Goal: Task Accomplishment & Management: Complete application form

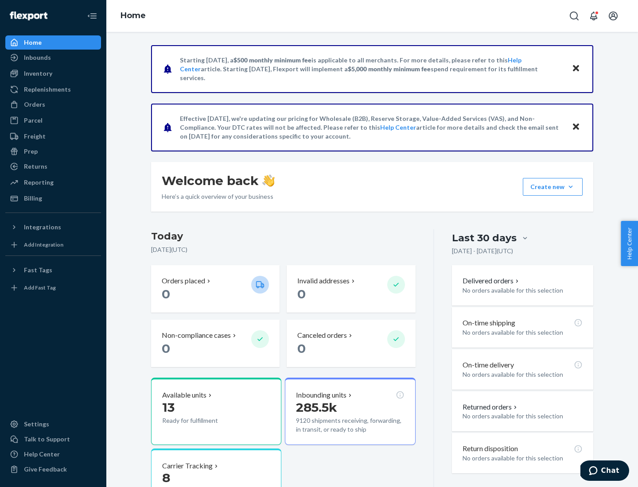
click at [571, 187] on button "Create new Create new inbound Create new order Create new product" at bounding box center [553, 187] width 60 height 18
click at [53, 58] on div "Inbounds" at bounding box center [53, 57] width 94 height 12
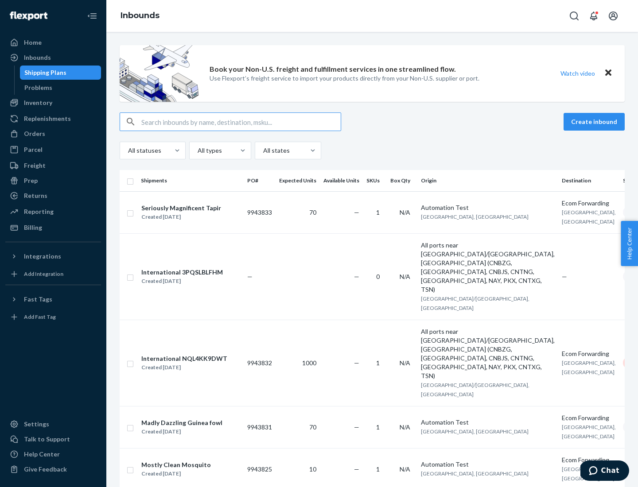
click at [595, 122] on button "Create inbound" at bounding box center [594, 122] width 61 height 18
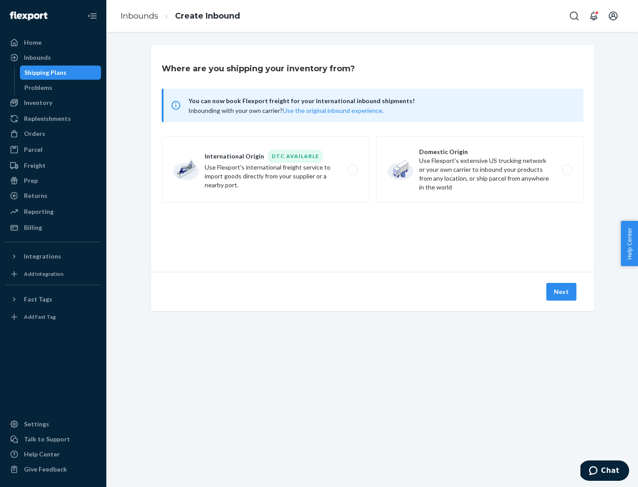
click at [480, 170] on label "Domestic Origin Use Flexport’s extensive US trucking network or your own carrie…" at bounding box center [479, 169] width 207 height 66
click at [567, 170] on input "Domestic Origin Use Flexport’s extensive US trucking network or your own carrie…" at bounding box center [570, 170] width 6 height 6
radio input "true"
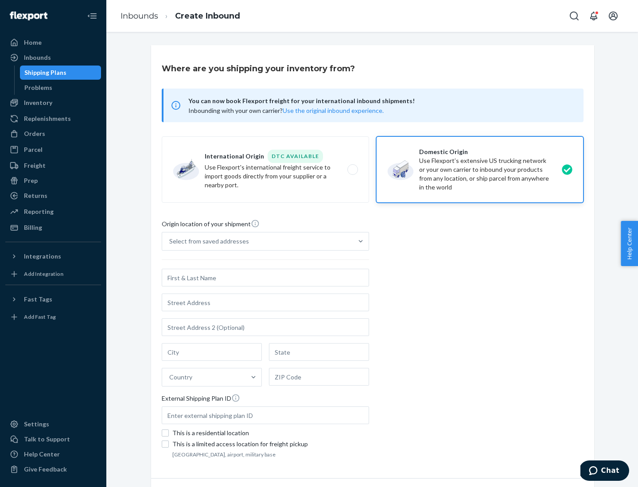
click at [207, 241] on div "Select from saved addresses" at bounding box center [209, 241] width 80 height 9
click at [170, 241] on input "Select from saved addresses" at bounding box center [169, 241] width 1 height 9
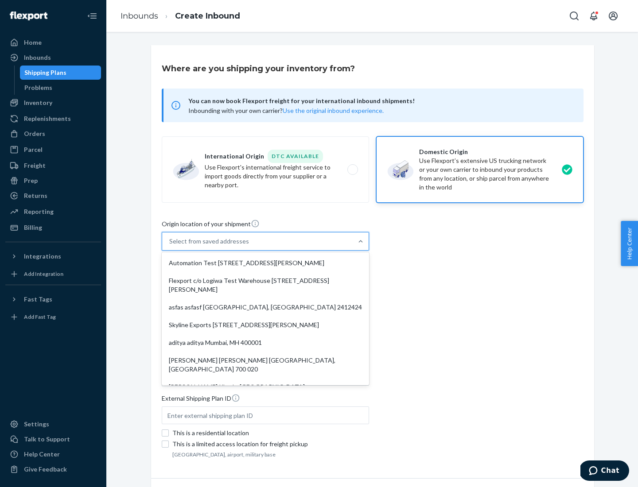
scroll to position [4, 0]
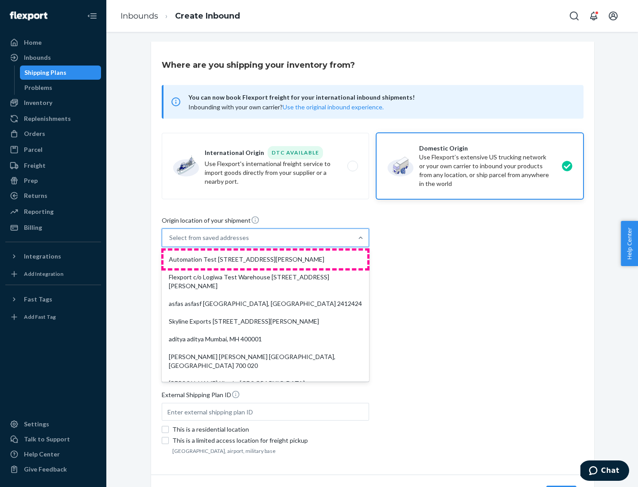
click at [265, 260] on div "Automation Test [STREET_ADDRESS][PERSON_NAME]" at bounding box center [265, 260] width 204 height 18
click at [170, 242] on input "option Automation Test [STREET_ADDRESS][PERSON_NAME]. 9 results available. Use …" at bounding box center [169, 237] width 1 height 9
type input "Automation Test"
type input "9th Floor"
type input "[GEOGRAPHIC_DATA]"
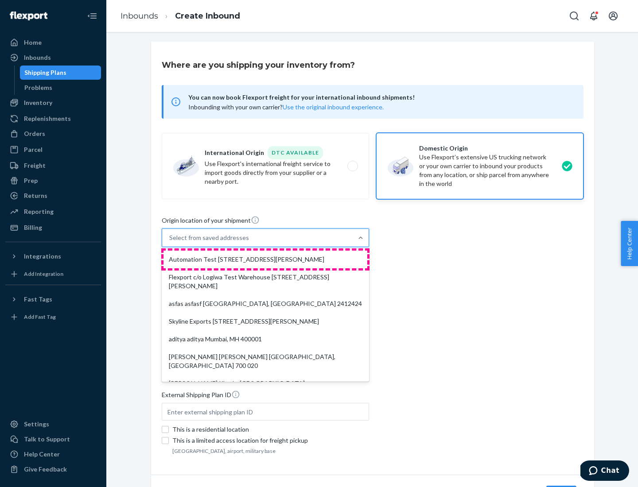
type input "CA"
type input "94104"
type input "[STREET_ADDRESS][PERSON_NAME]"
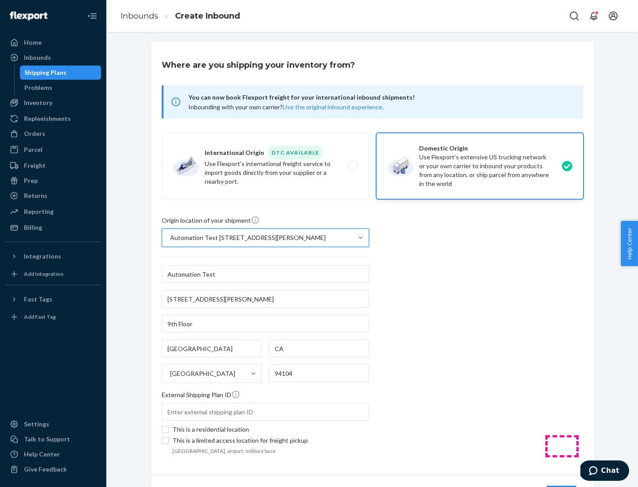
scroll to position [52, 0]
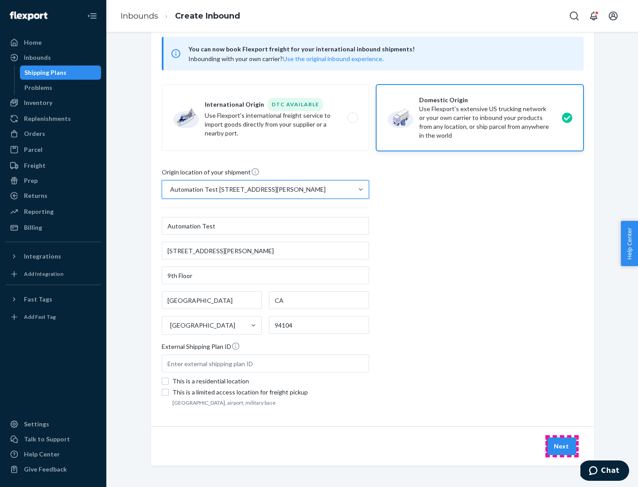
click at [562, 447] on button "Next" at bounding box center [561, 447] width 30 height 18
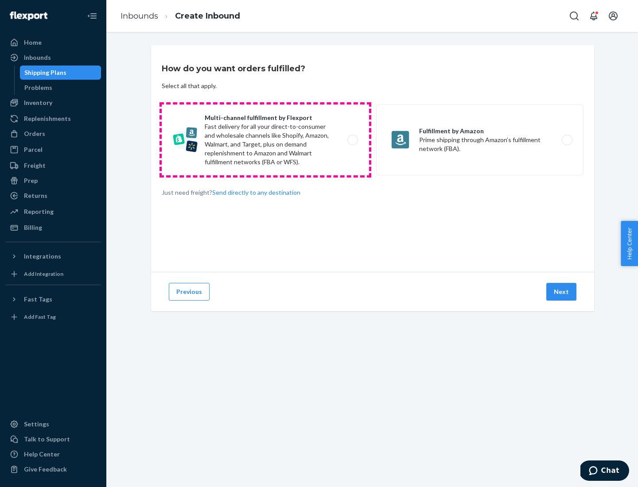
click at [265, 140] on label "Multi-channel fulfillment by Flexport Fast delivery for all your direct-to-cons…" at bounding box center [265, 140] width 207 height 71
click at [352, 140] on input "Multi-channel fulfillment by Flexport Fast delivery for all your direct-to-cons…" at bounding box center [355, 140] width 6 height 6
radio input "true"
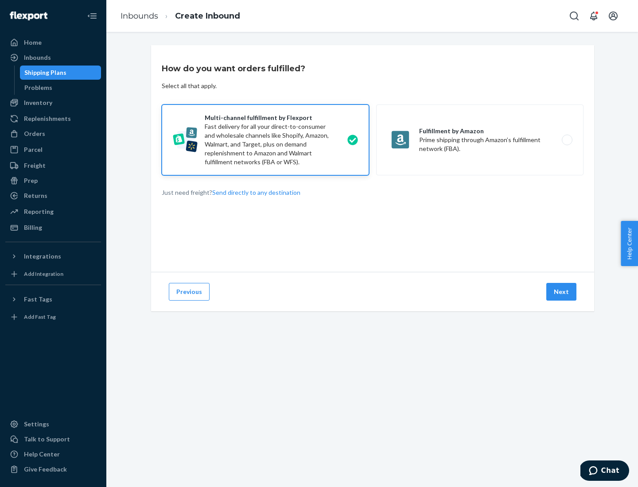
click at [562, 292] on button "Next" at bounding box center [561, 292] width 30 height 18
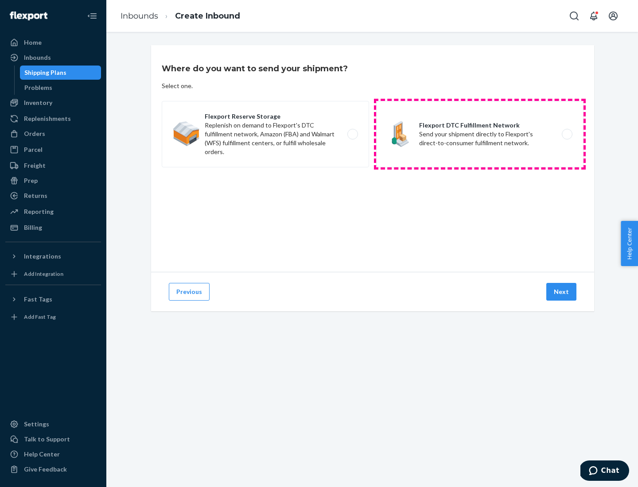
click at [480, 134] on label "Flexport DTC Fulfillment Network Send your shipment directly to Flexport's dire…" at bounding box center [479, 134] width 207 height 66
click at [567, 134] on input "Flexport DTC Fulfillment Network Send your shipment directly to Flexport's dire…" at bounding box center [570, 135] width 6 height 6
radio input "true"
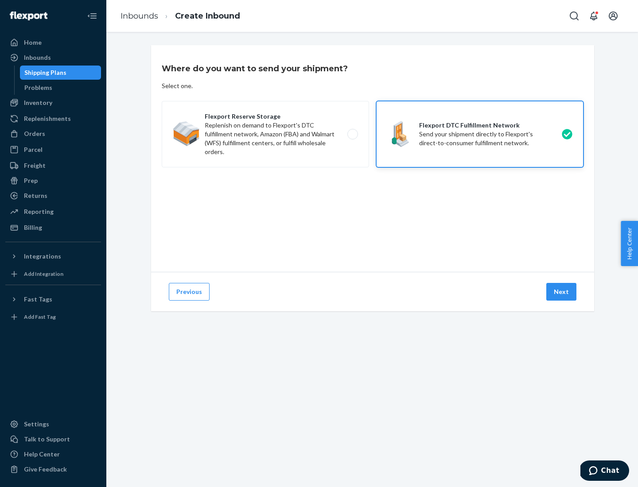
click at [562, 292] on button "Next" at bounding box center [561, 292] width 30 height 18
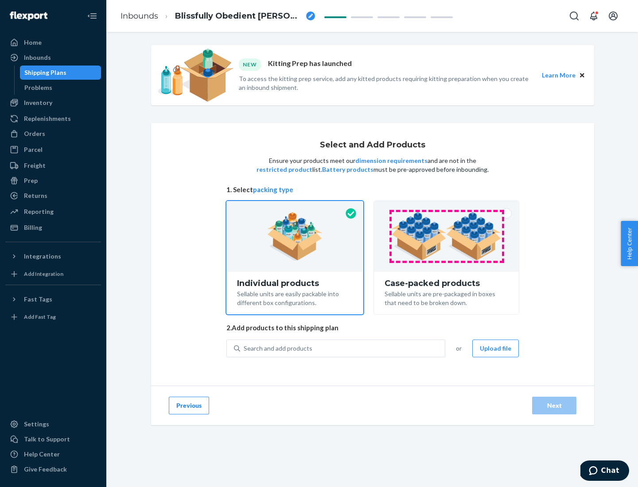
click at [447, 237] on img at bounding box center [446, 236] width 110 height 49
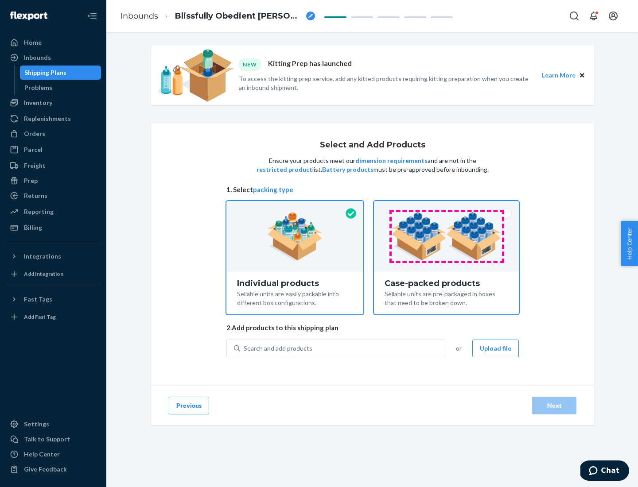
click at [447, 207] on input "Case-packed products Sellable units are pre-packaged in boxes that need to be b…" at bounding box center [446, 204] width 6 height 6
radio input "true"
radio input "false"
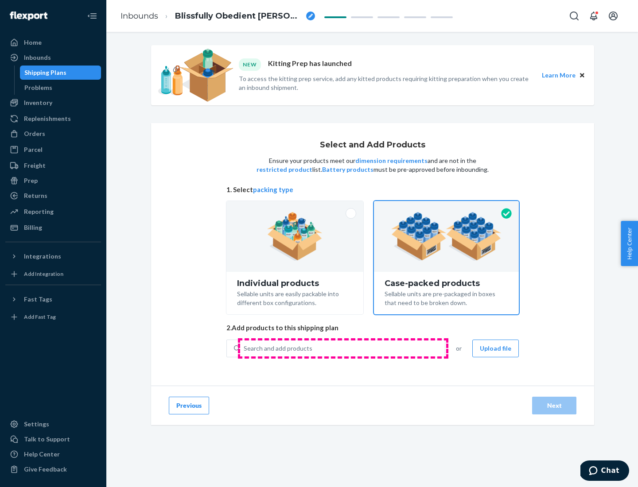
click at [343, 348] on div "Search and add products" at bounding box center [342, 349] width 205 height 16
click at [245, 348] on input "Search and add products" at bounding box center [244, 348] width 1 height 9
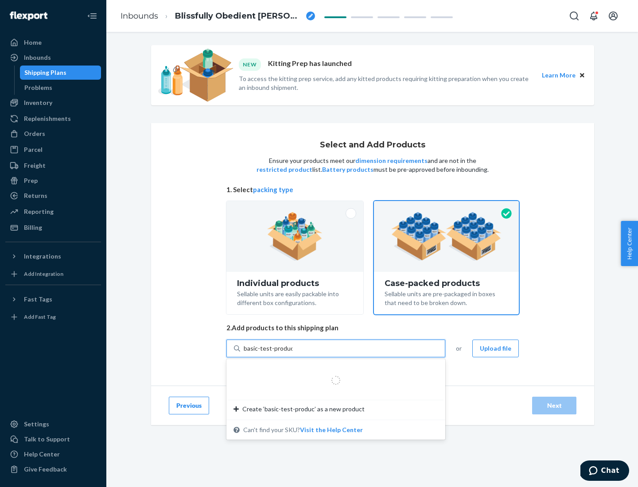
type input "basic-test-product-1"
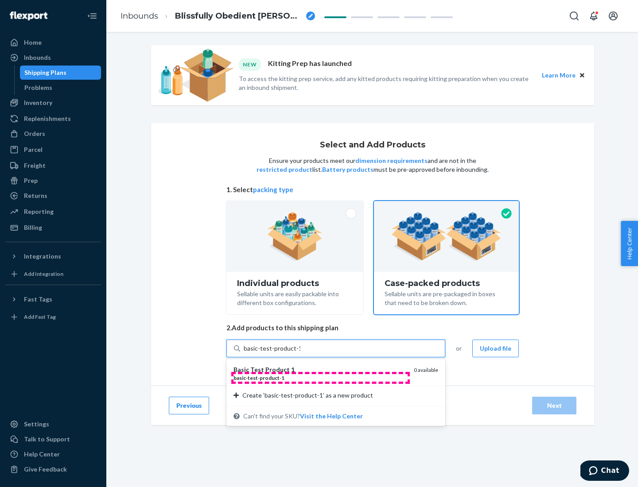
click at [320, 378] on div "basic - test - product - 1" at bounding box center [319, 378] width 173 height 8
click at [300, 353] on input "basic-test-product-1" at bounding box center [272, 348] width 57 height 9
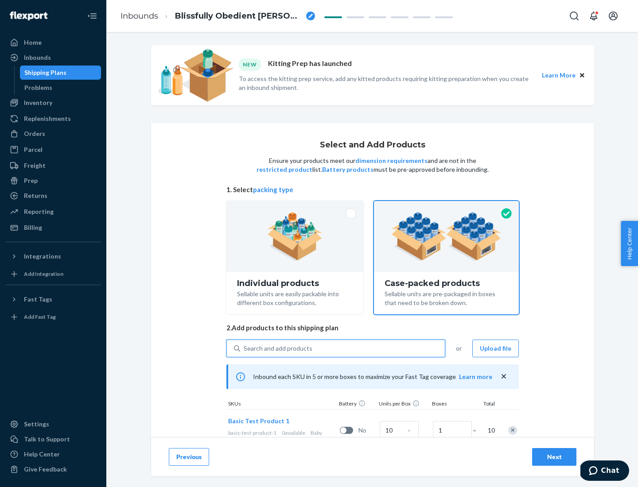
scroll to position [32, 0]
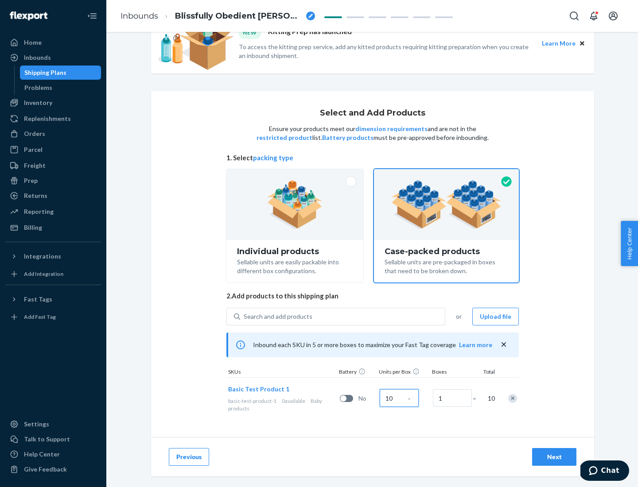
type input "10"
type input "7"
click at [554, 457] on div "Next" at bounding box center [554, 457] width 29 height 9
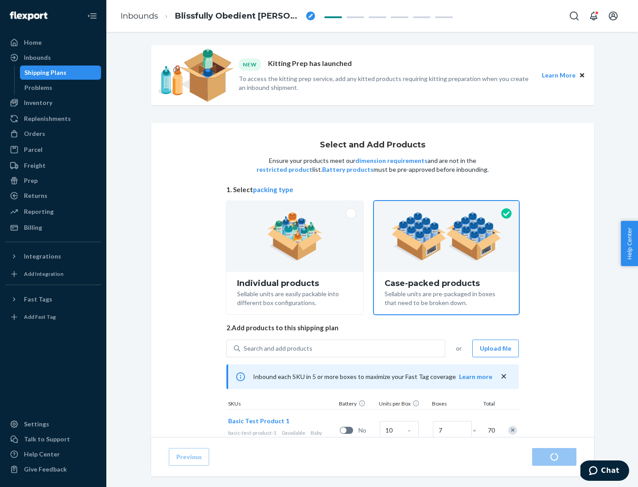
radio input "true"
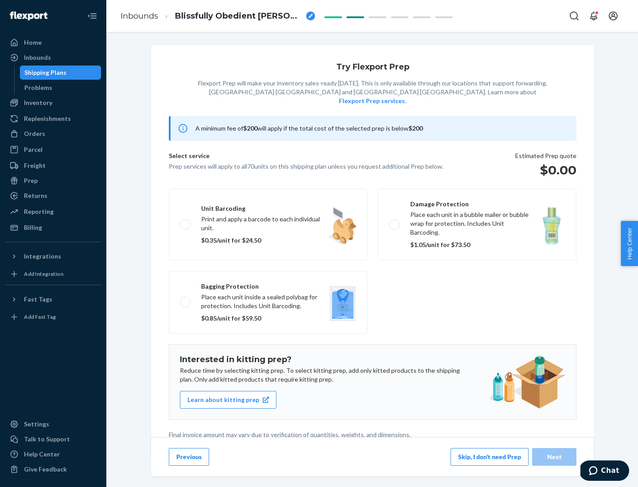
scroll to position [2, 0]
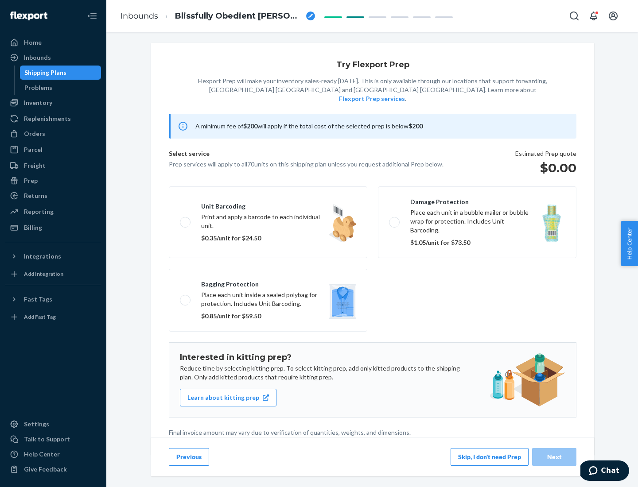
click at [268, 282] on label "Bagging protection Place each unit inside a sealed polybag for protection. Incl…" at bounding box center [268, 300] width 198 height 63
click at [186, 297] on input "Bagging protection Place each unit inside a sealed polybag for protection. Incl…" at bounding box center [183, 300] width 6 height 6
checkbox input "true"
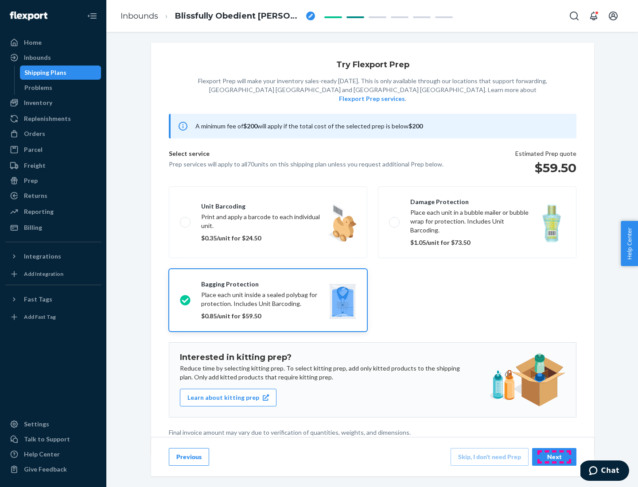
click at [554, 457] on div "Next" at bounding box center [554, 457] width 29 height 9
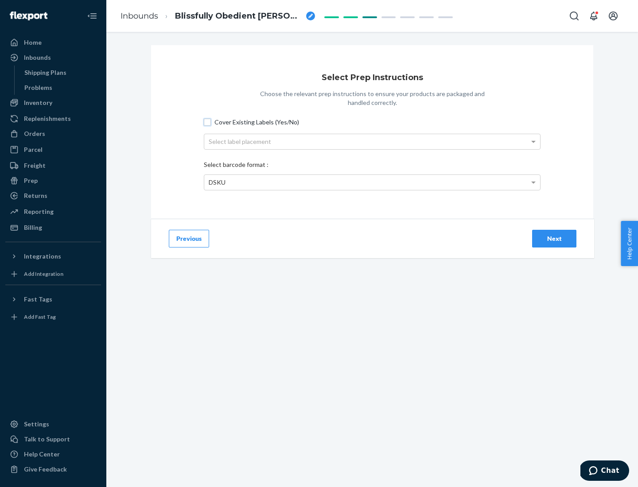
click at [207, 122] on input "Cover Existing Labels (Yes/No)" at bounding box center [207, 122] width 7 height 7
checkbox input "true"
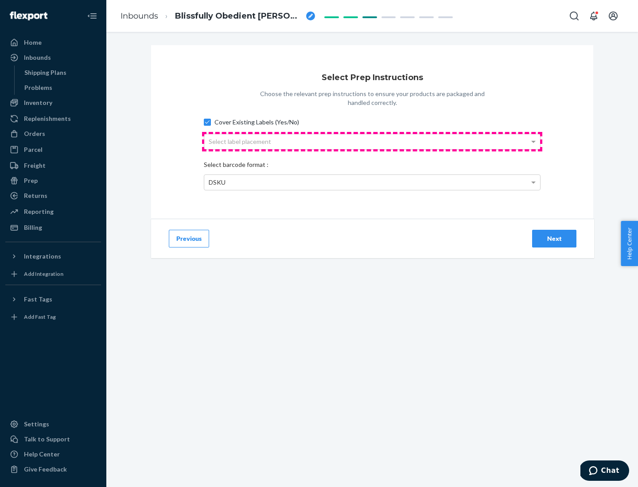
click at [372, 141] on div "Select label placement" at bounding box center [372, 141] width 336 height 15
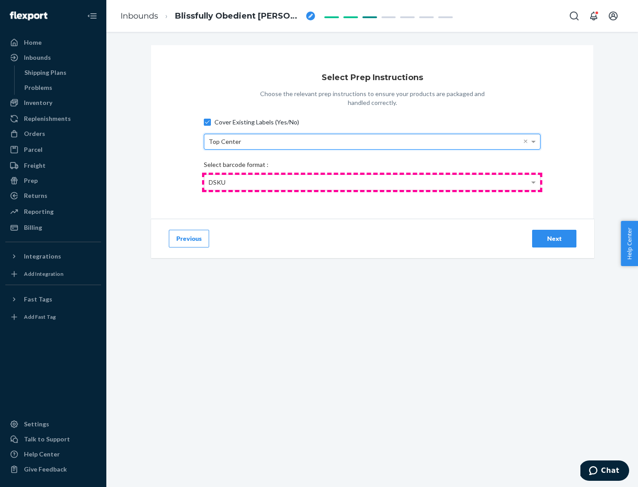
click at [372, 182] on div "DSKU" at bounding box center [372, 182] width 336 height 15
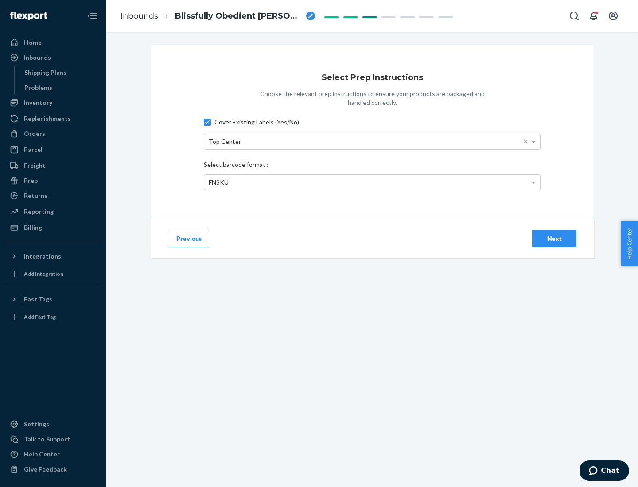
click at [554, 238] on div "Next" at bounding box center [554, 238] width 29 height 9
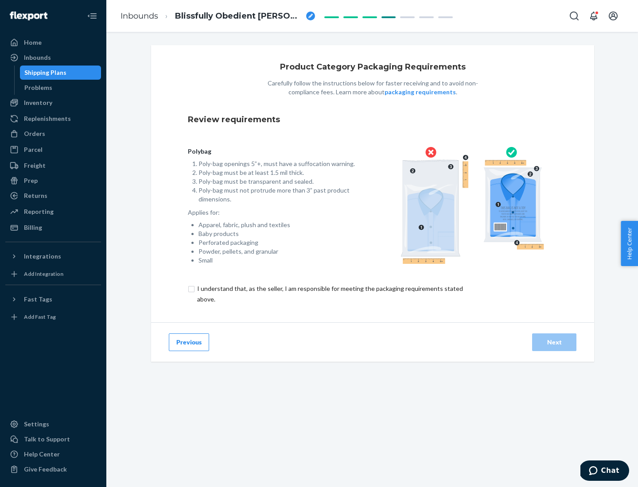
click at [329, 294] on input "checkbox" at bounding box center [335, 294] width 295 height 21
checkbox input "true"
click at [554, 342] on div "Next" at bounding box center [554, 342] width 29 height 9
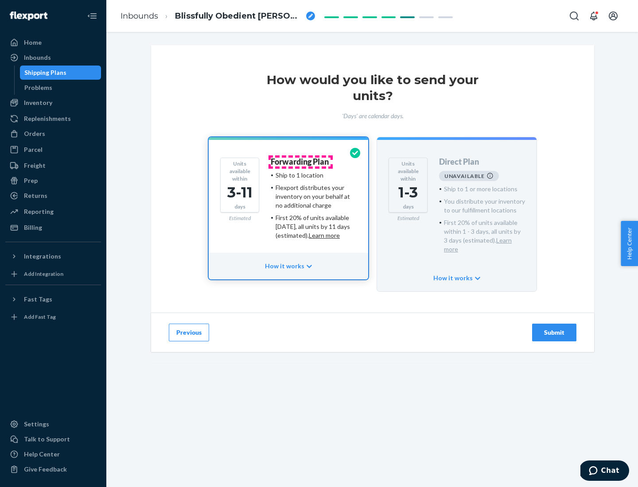
click at [300, 162] on h4 "Forwarding Plan" at bounding box center [300, 162] width 58 height 9
click at [554, 328] on div "Submit" at bounding box center [554, 332] width 29 height 9
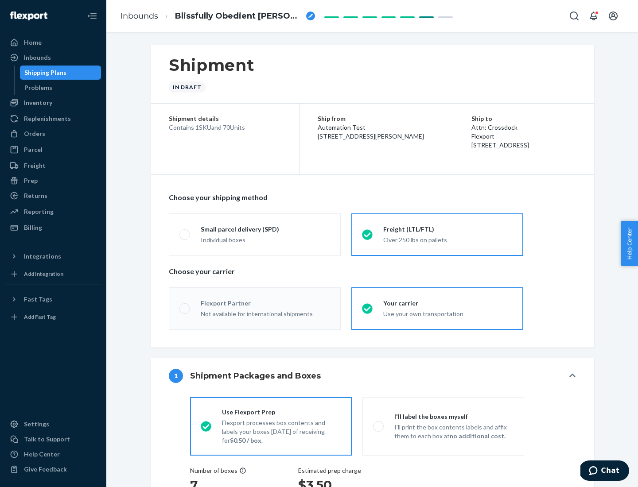
radio input "true"
radio input "false"
radio input "true"
radio input "false"
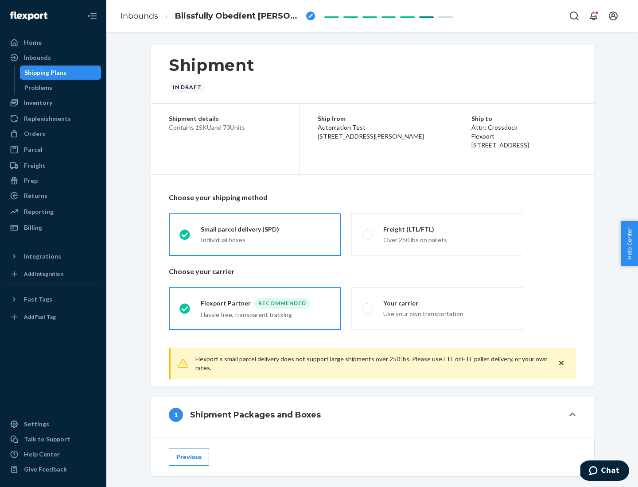
click at [437, 234] on div "Over 250 lbs on pallets" at bounding box center [447, 239] width 129 height 11
click at [368, 234] on input "Freight (LTL/FTL) Over 250 lbs on pallets" at bounding box center [365, 235] width 6 height 6
radio input "true"
radio input "false"
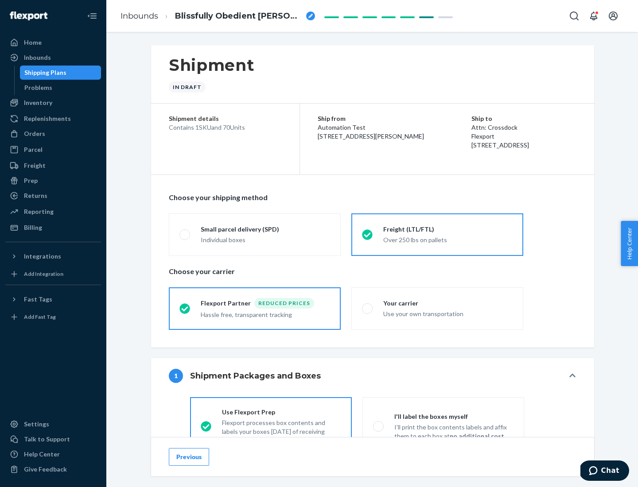
scroll to position [49, 0]
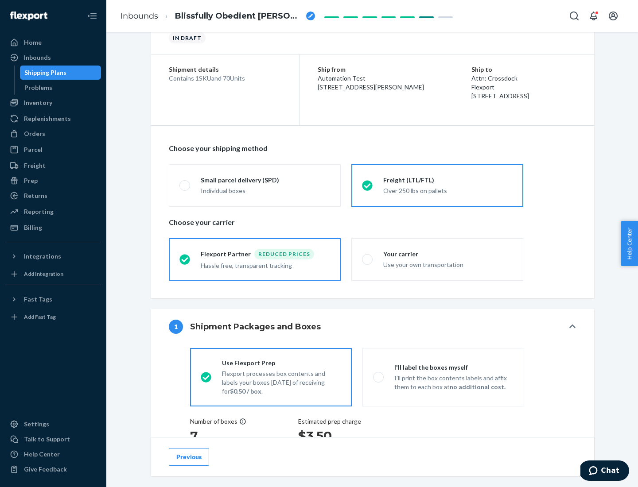
click at [255, 260] on div "Hassle free, transparent tracking" at bounding box center [265, 265] width 129 height 11
click at [185, 259] on input "Flexport Partner Reduced prices Hassle free, transparent tracking" at bounding box center [182, 260] width 6 height 6
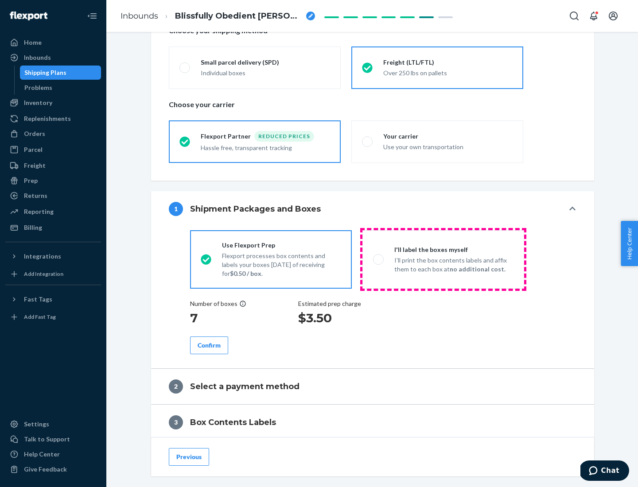
click at [443, 259] on p "I’ll print the box contents labels and affix them to each box at no additional …" at bounding box center [453, 265] width 119 height 18
click at [379, 259] on input "I'll label the boxes myself I’ll print the box contents labels and affix them t…" at bounding box center [376, 260] width 6 height 6
radio input "true"
radio input "false"
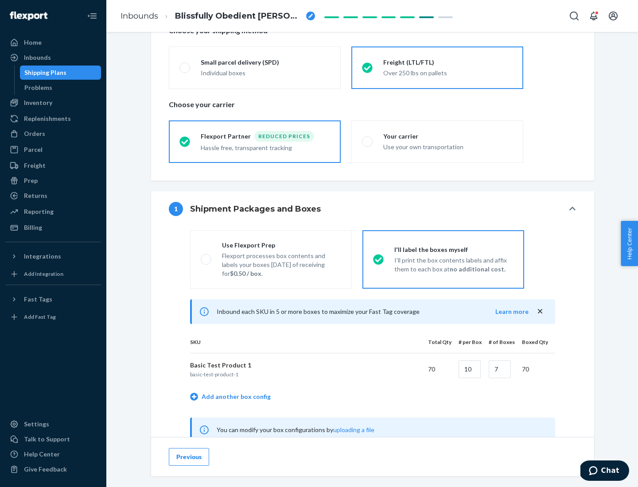
scroll to position [277, 0]
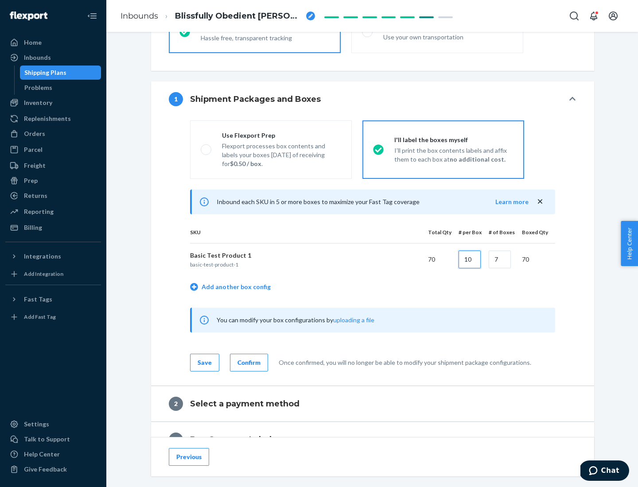
type input "10"
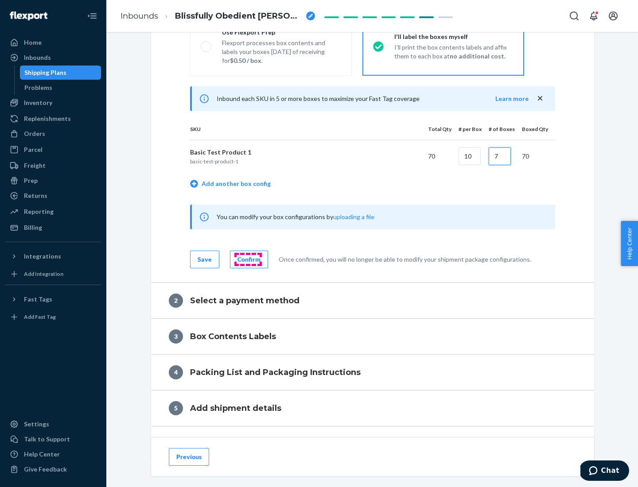
type input "7"
click at [248, 259] on div "Confirm" at bounding box center [248, 259] width 23 height 9
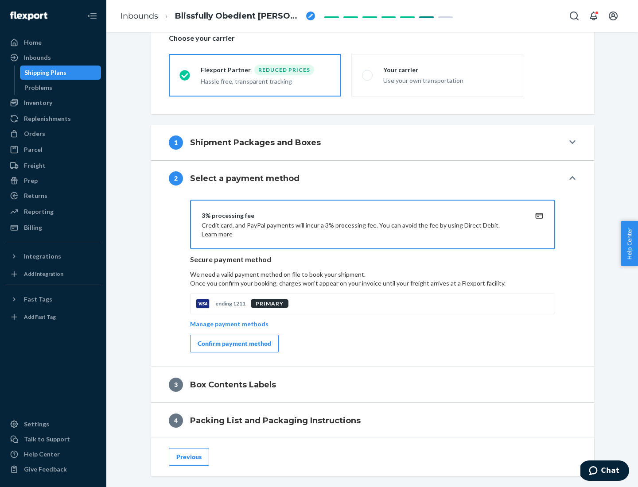
scroll to position [318, 0]
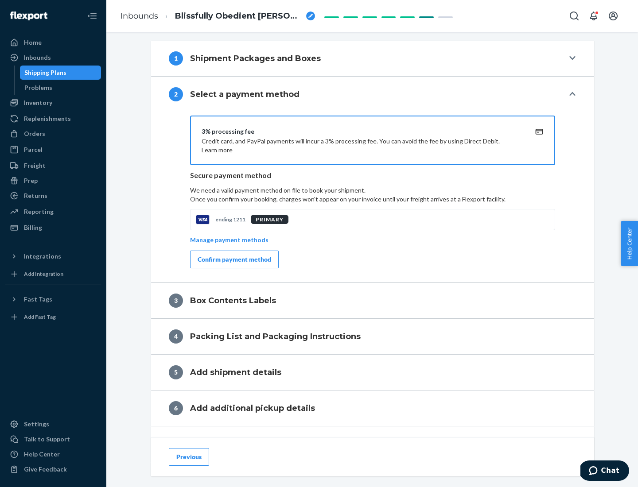
click at [233, 260] on div "Confirm payment method" at bounding box center [235, 259] width 74 height 9
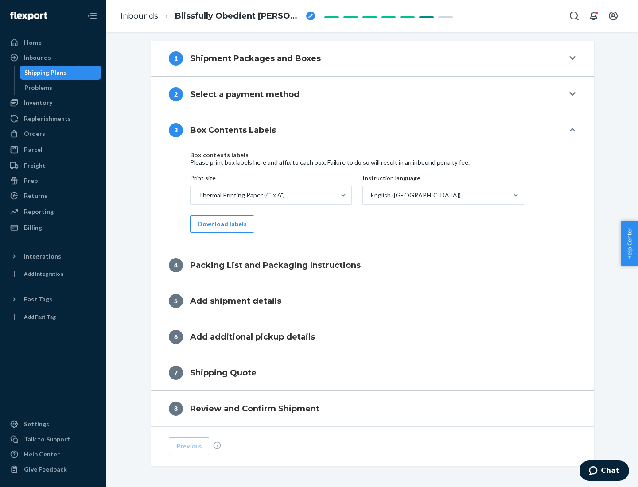
scroll to position [282, 0]
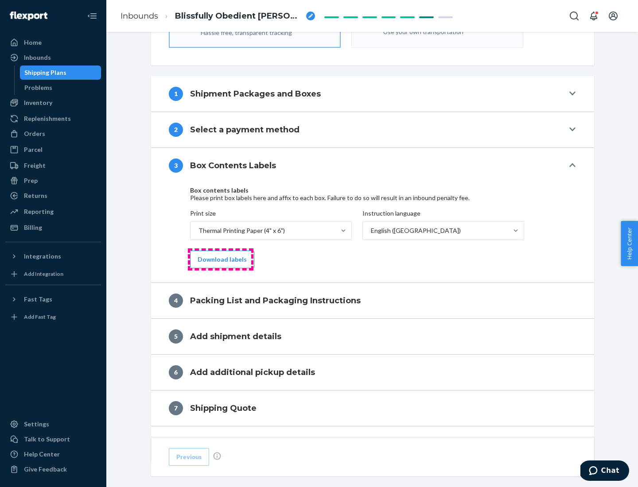
click at [220, 260] on button "Download labels" at bounding box center [222, 260] width 64 height 18
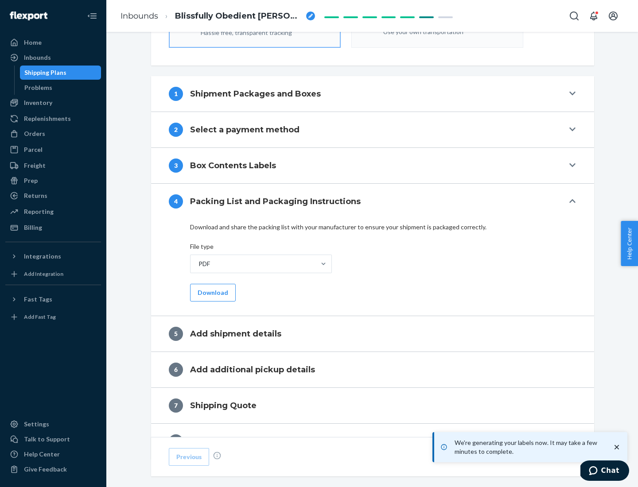
scroll to position [315, 0]
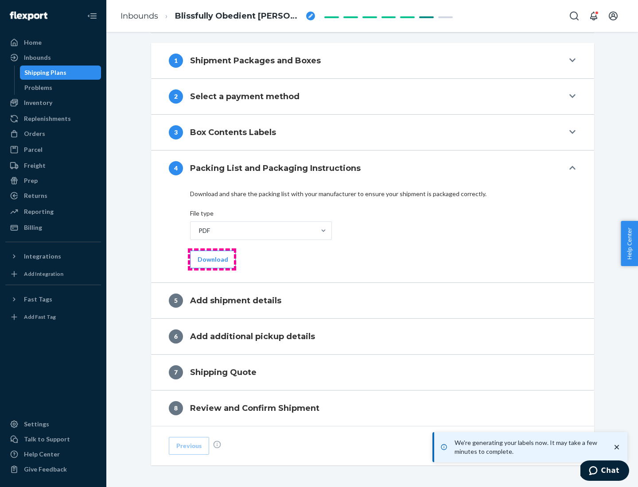
click at [212, 259] on button "Download" at bounding box center [213, 260] width 46 height 18
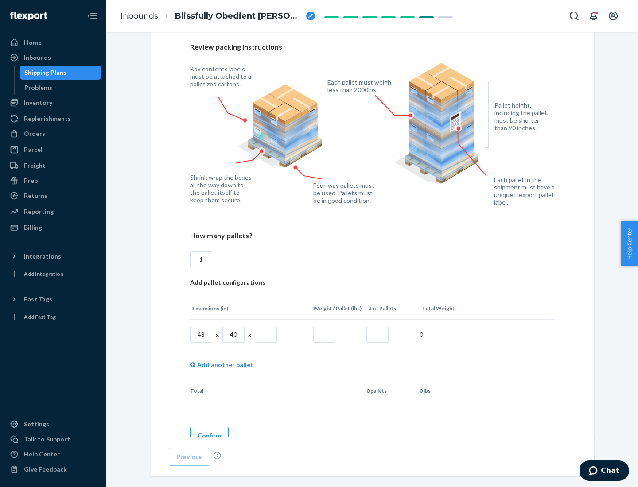
scroll to position [644, 0]
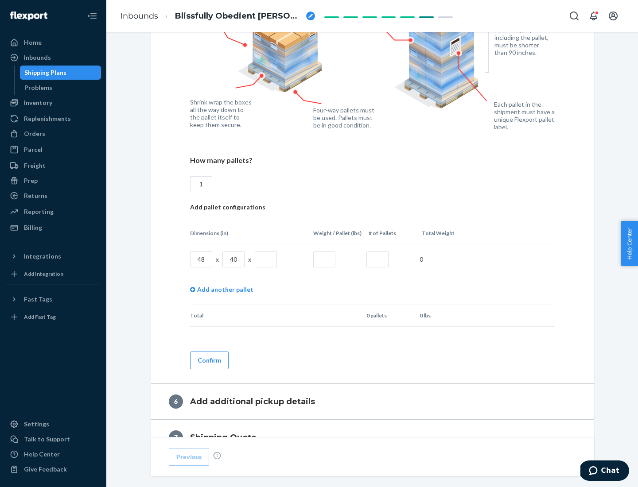
type input "1"
type input "40"
type input "200"
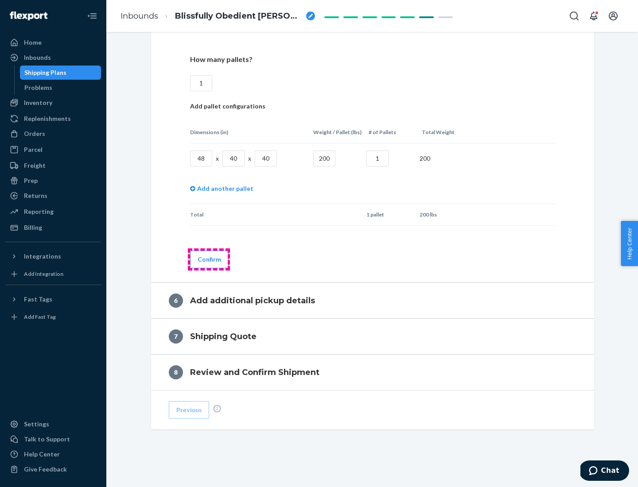
type input "1"
click at [209, 259] on button "Confirm" at bounding box center [209, 260] width 39 height 18
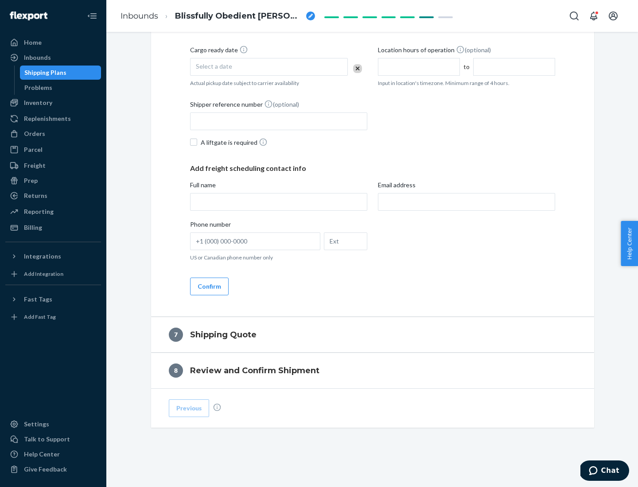
scroll to position [339, 0]
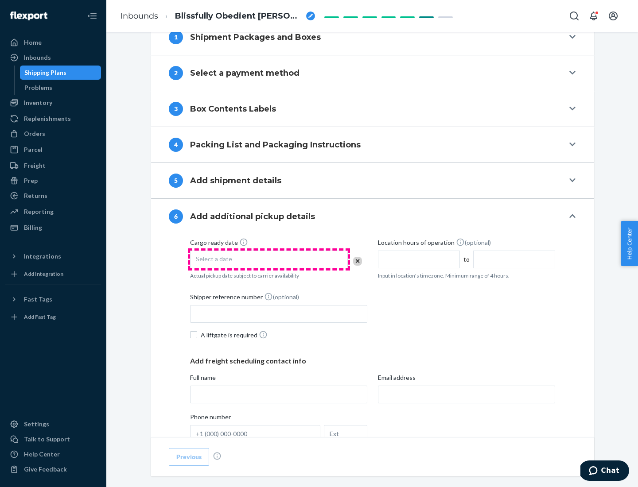
click at [269, 259] on div "Select a date" at bounding box center [269, 260] width 158 height 18
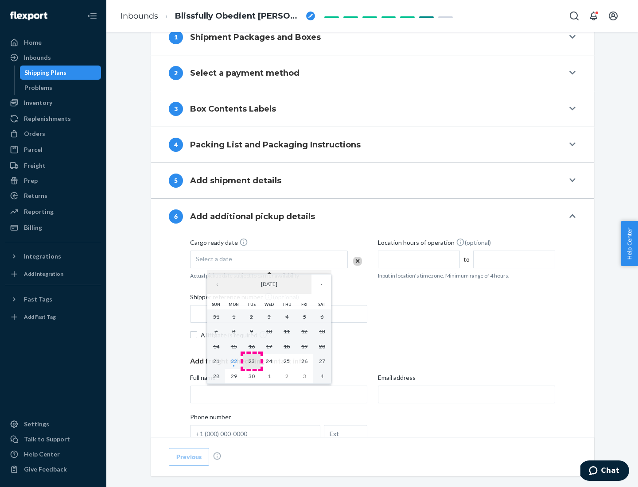
click at [251, 361] on abbr "23" at bounding box center [252, 361] width 6 height 7
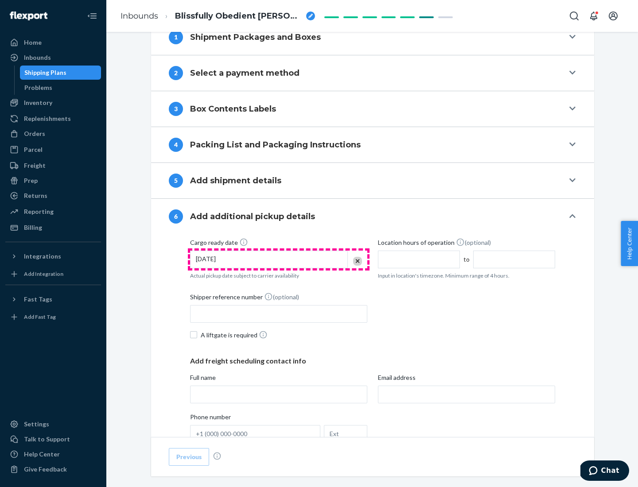
scroll to position [474, 0]
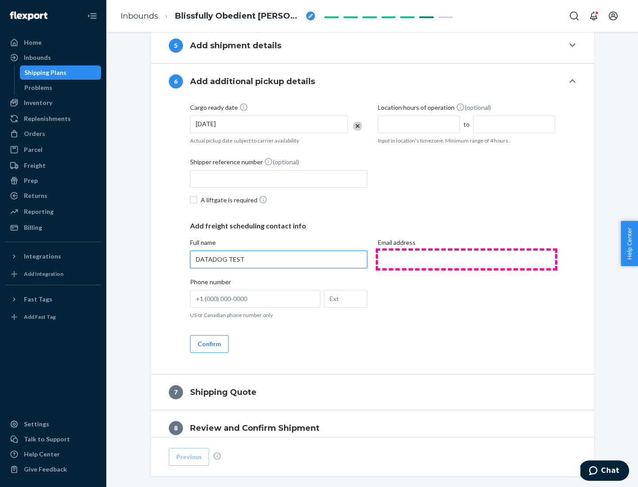
type input "DATADOG TEST"
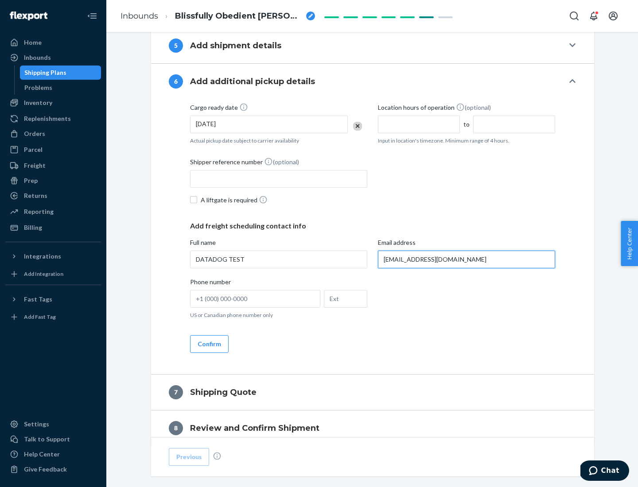
scroll to position [513, 0]
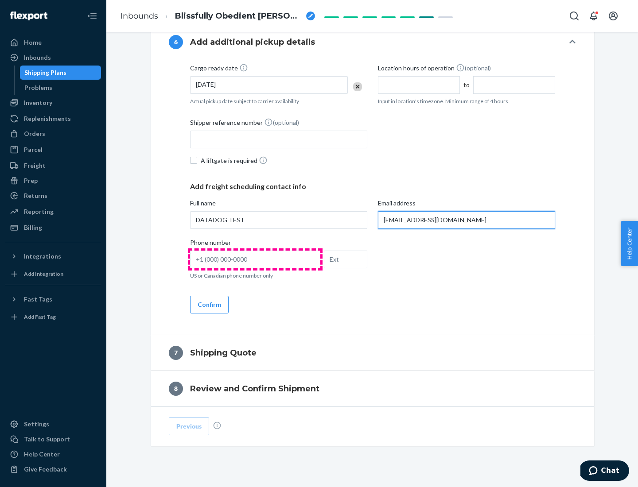
type input "[EMAIL_ADDRESS][DOMAIN_NAME]"
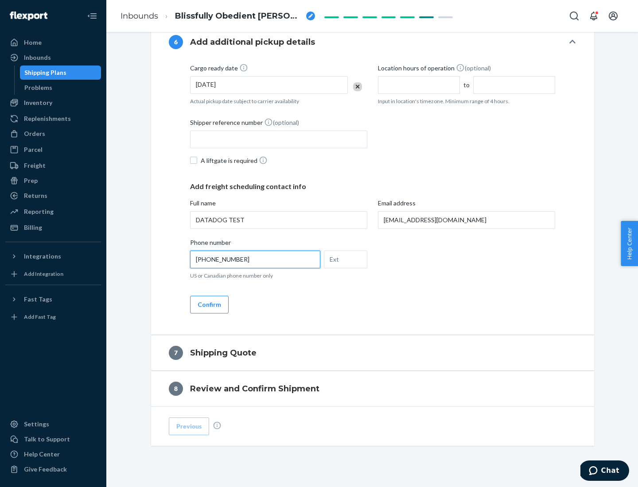
scroll to position [532, 0]
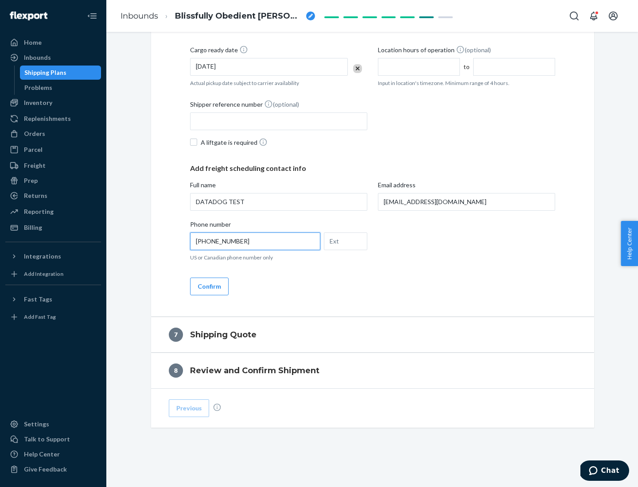
type input "[PHONE_NUMBER]"
click at [209, 286] on button "Confirm" at bounding box center [209, 287] width 39 height 18
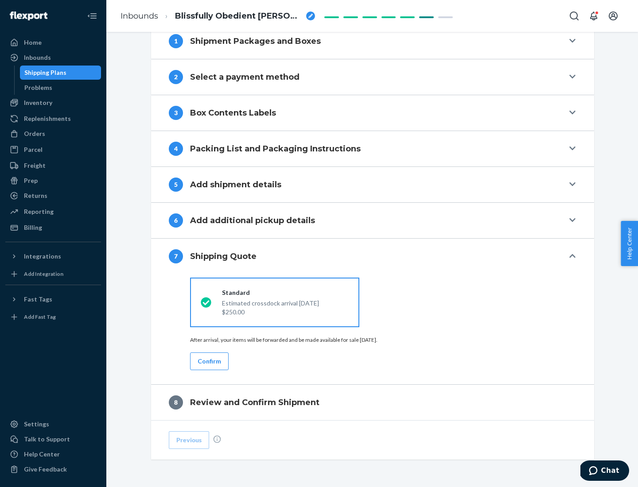
scroll to position [367, 0]
